Goal: Find specific page/section: Find specific page/section

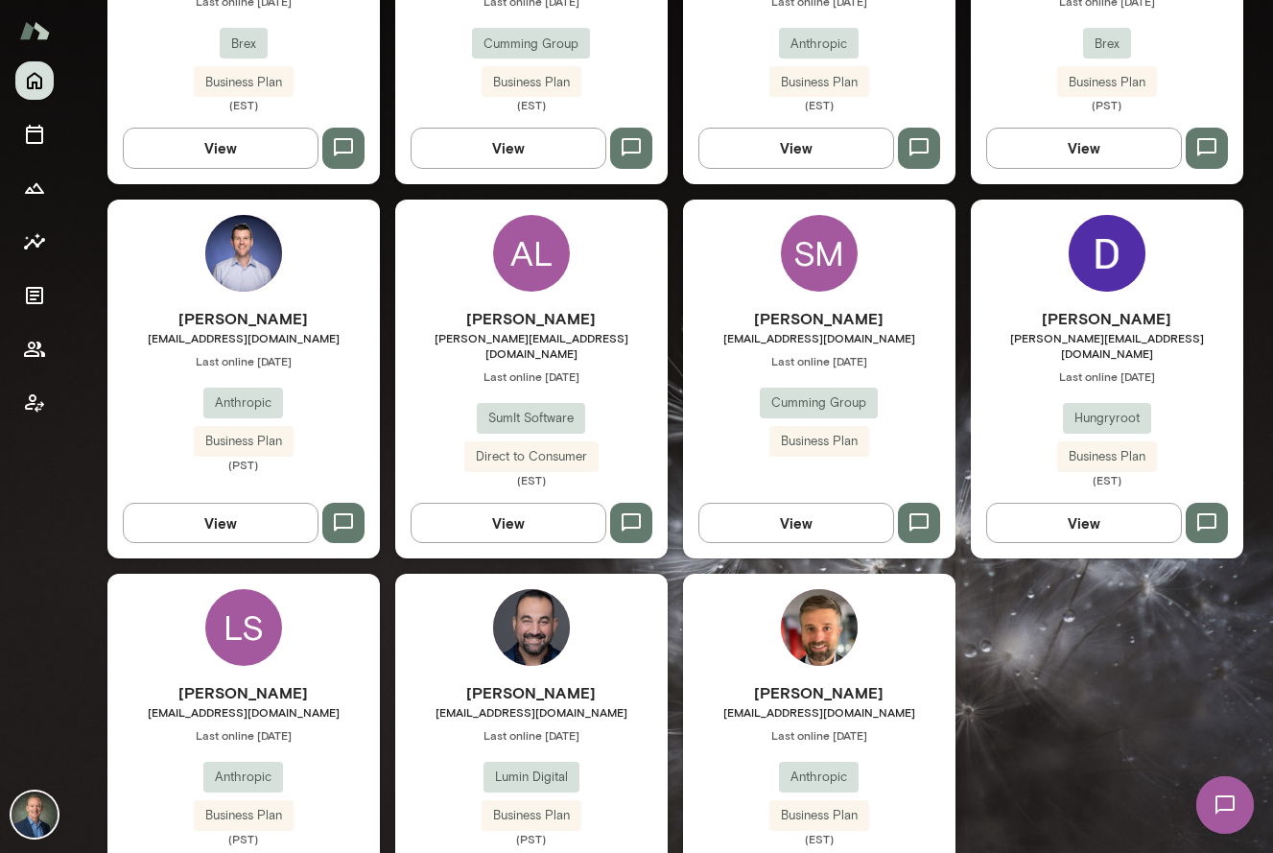
scroll to position [2660, 0]
click at [1010, 359] on div "[PERSON_NAME] [PERSON_NAME][EMAIL_ADDRESS][DOMAIN_NAME] Last online [DATE] Hung…" at bounding box center [1107, 398] width 273 height 180
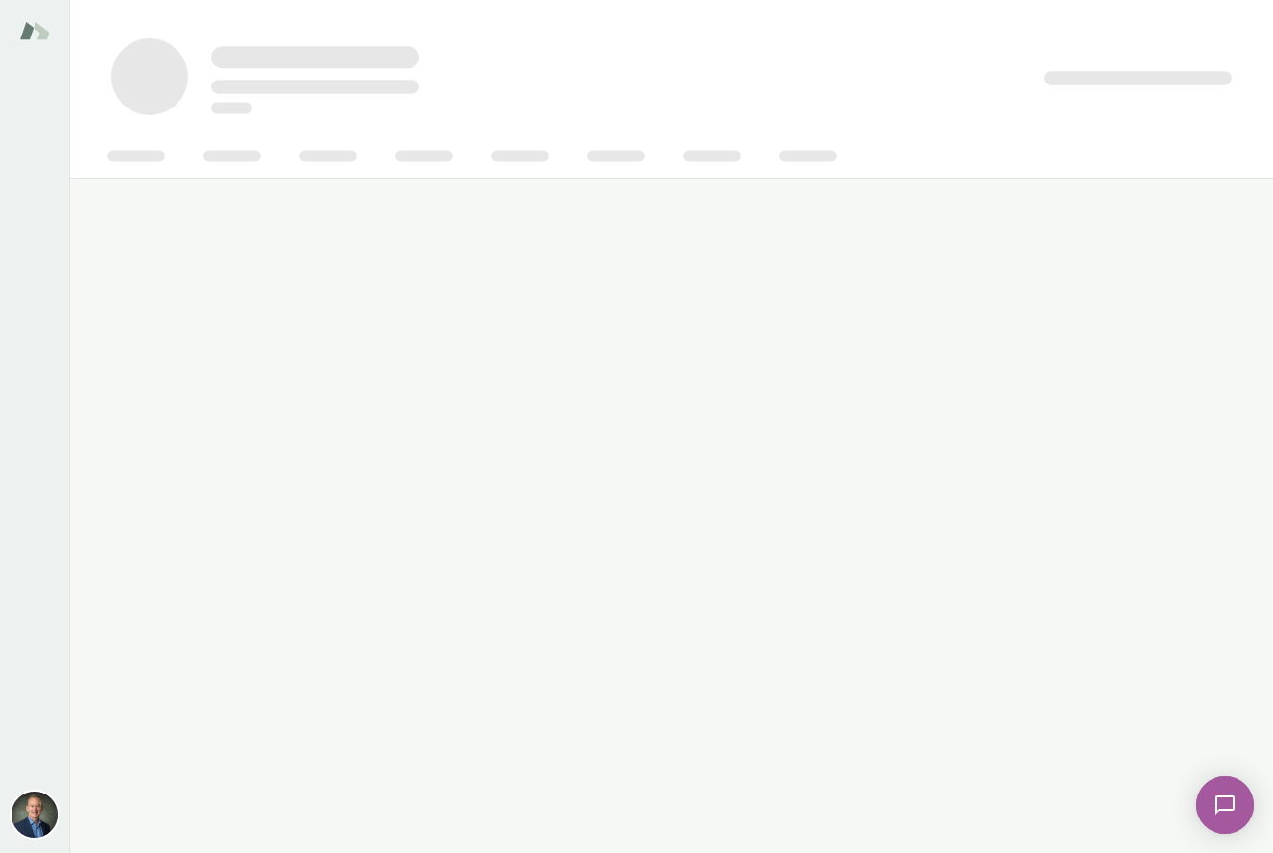
click at [1010, 359] on main at bounding box center [671, 426] width 1204 height 853
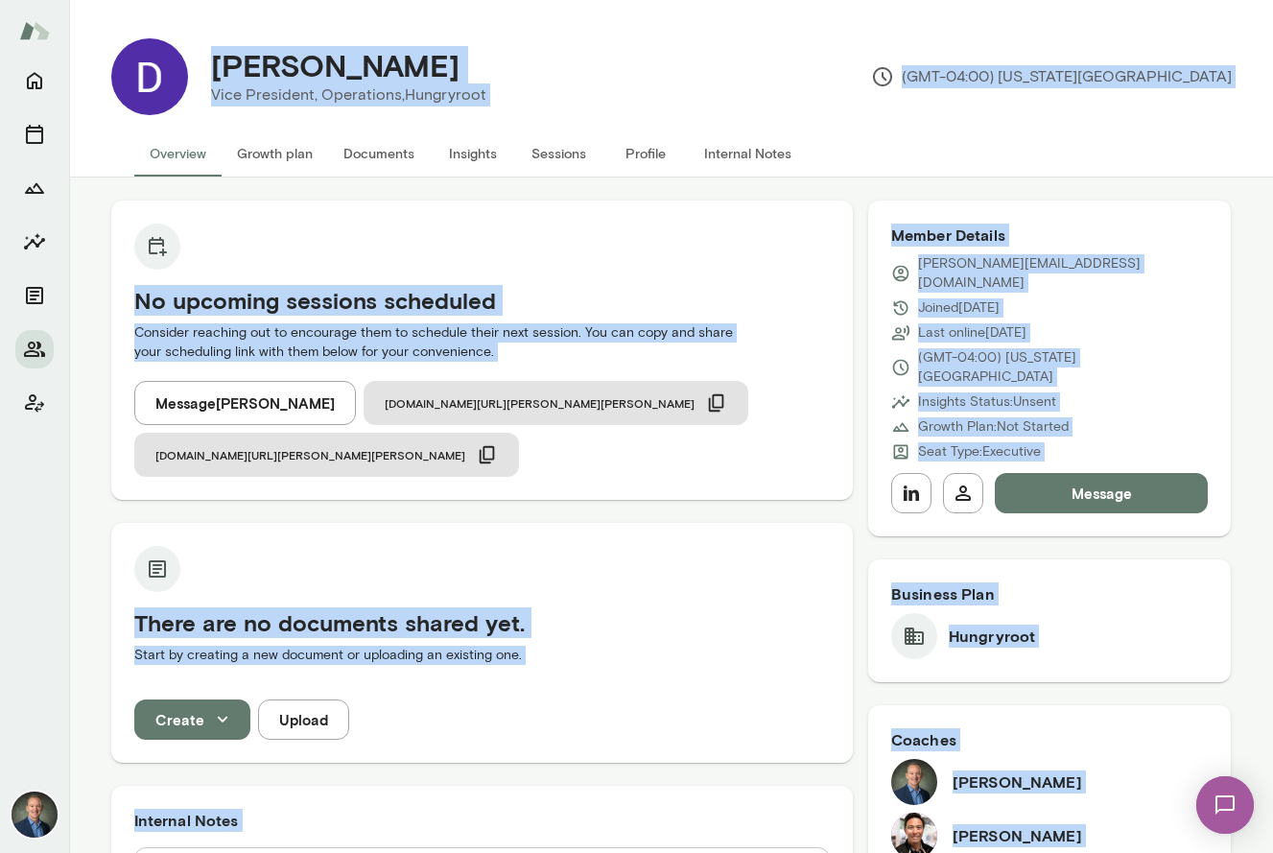
click at [720, 528] on div "There are no documents shared yet. Start by creating a new document or uploadin…" at bounding box center [482, 615] width 742 height 184
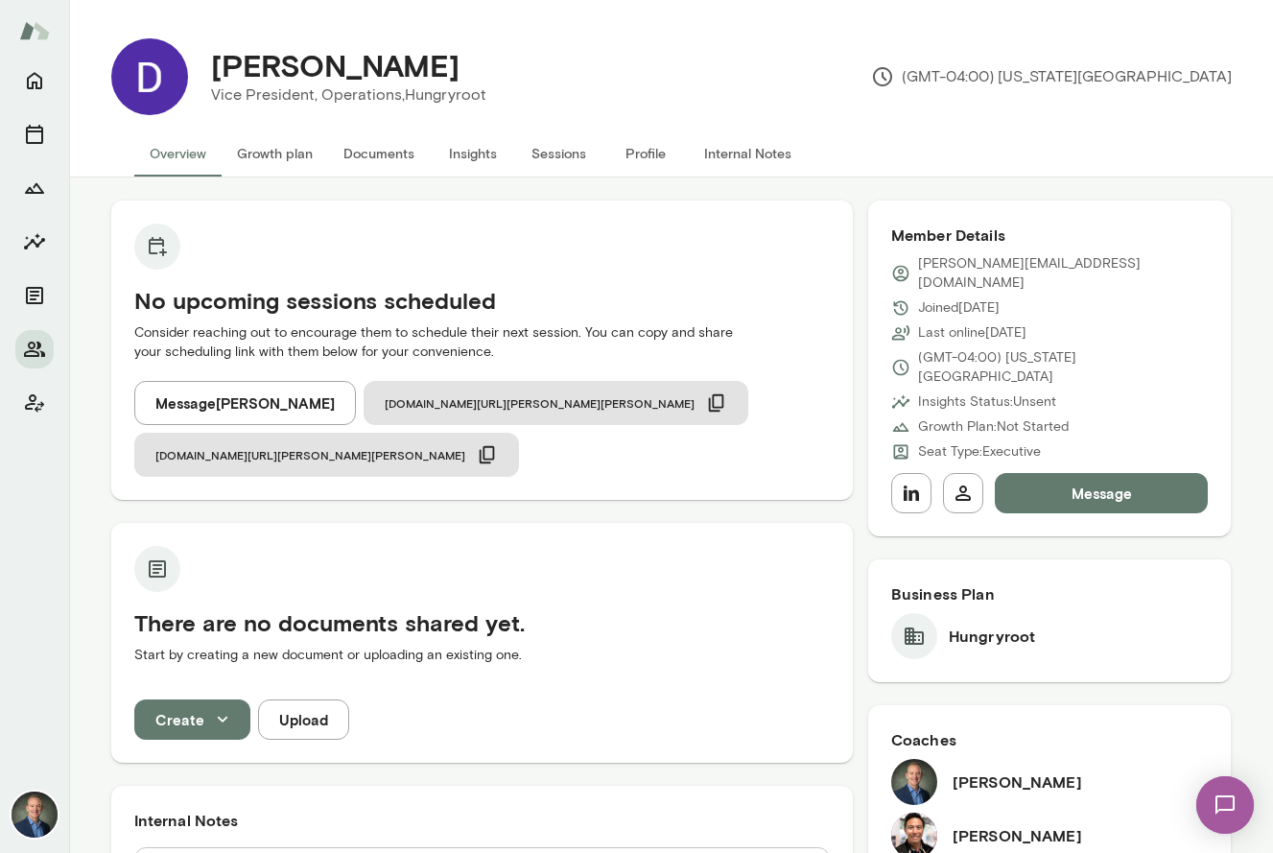
click at [763, 159] on button "Internal Notes" at bounding box center [748, 153] width 118 height 46
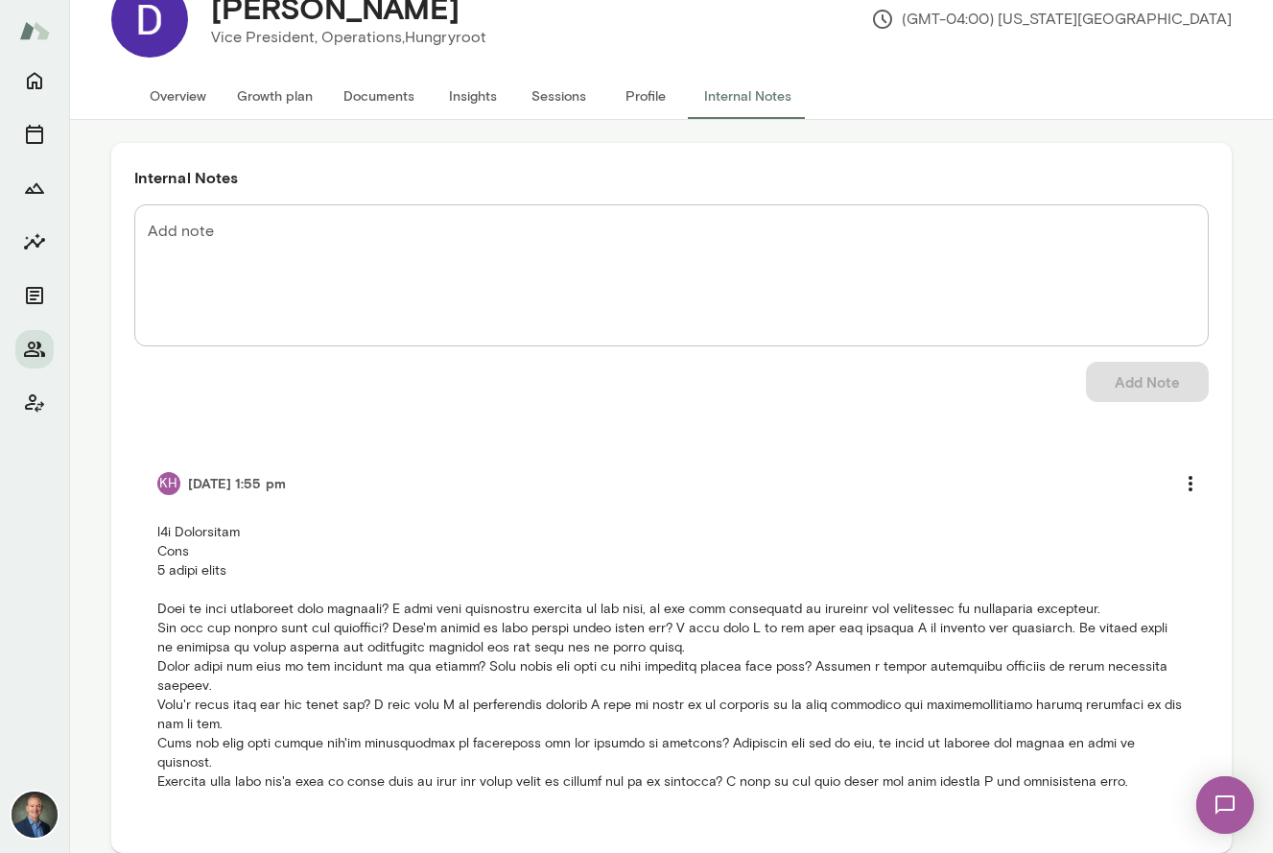
scroll to position [61, 0]
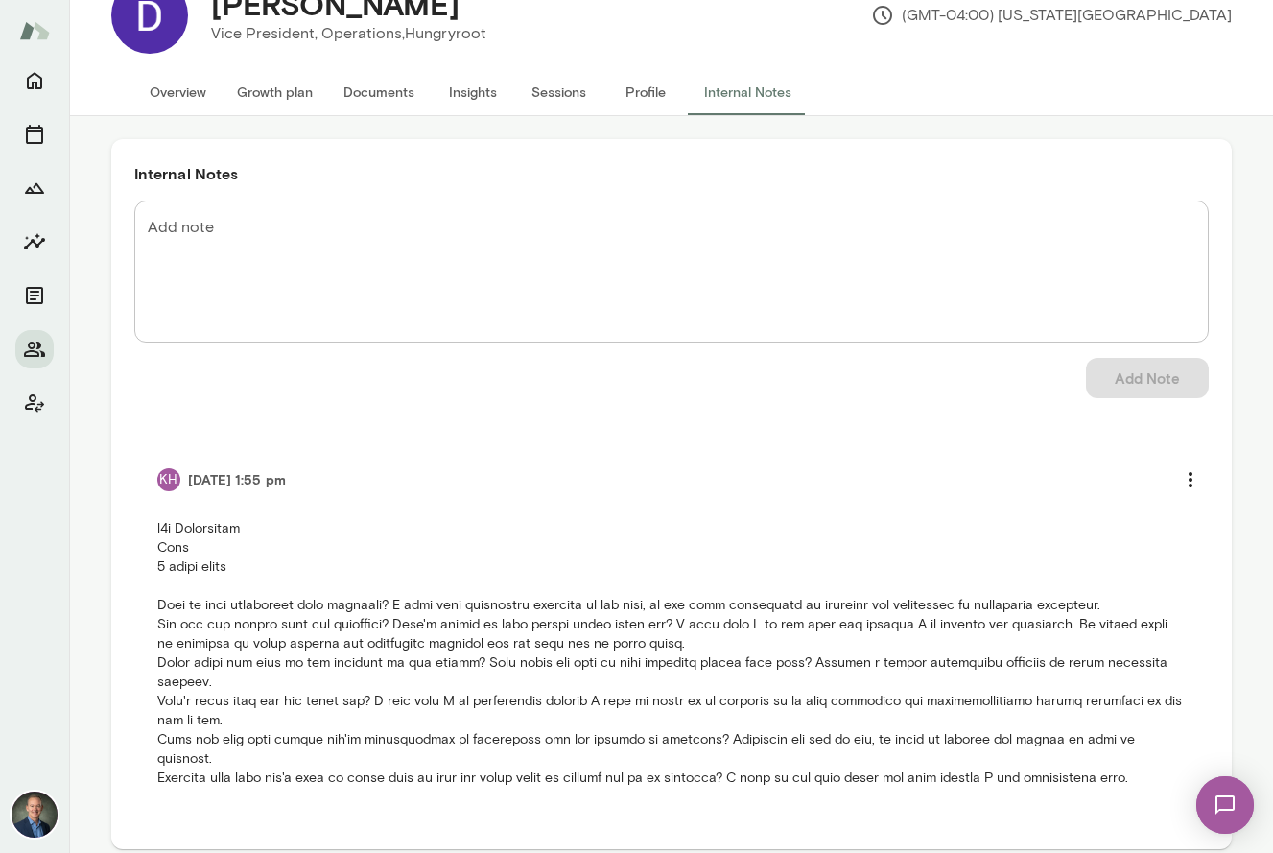
click at [658, 95] on button "Profile" at bounding box center [646, 92] width 86 height 46
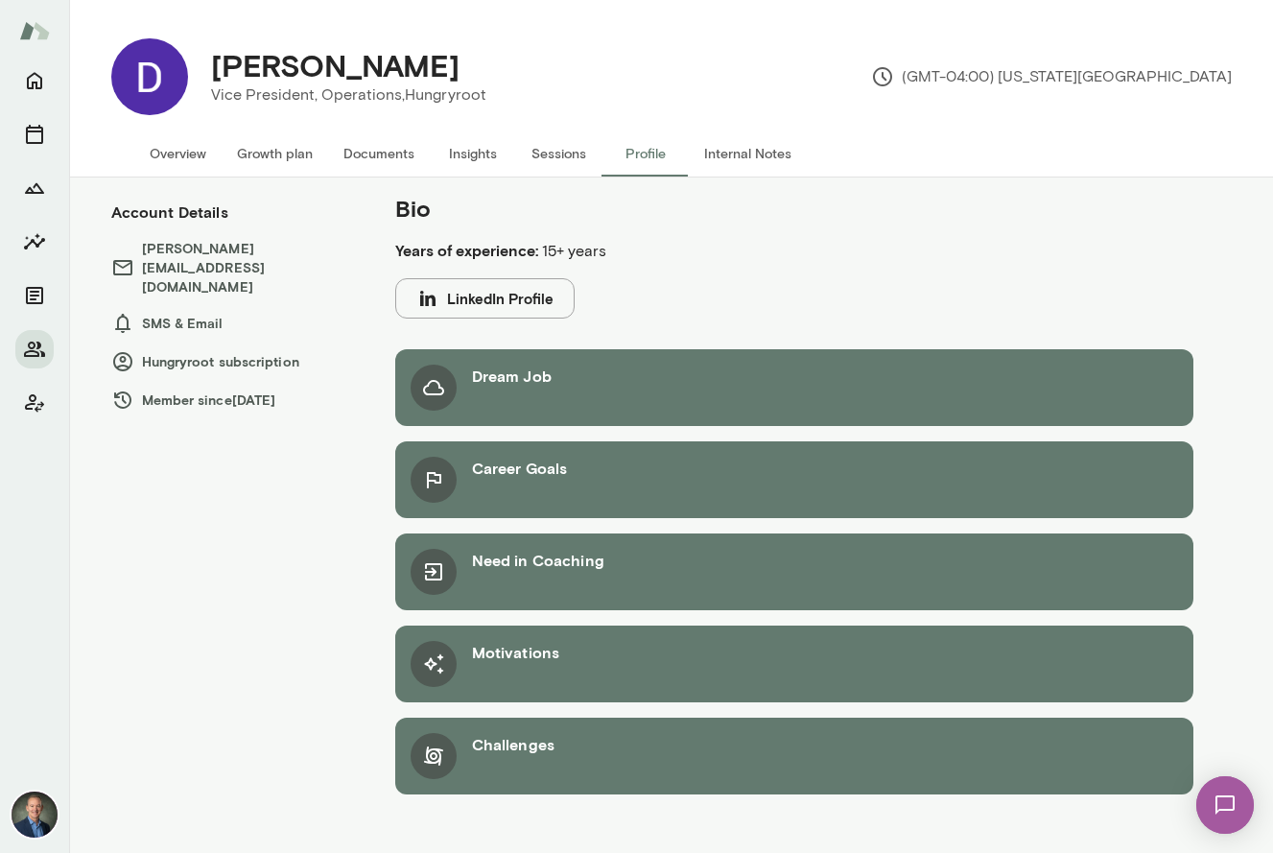
click at [455, 287] on button "LinkedIn Profile" at bounding box center [484, 298] width 179 height 40
